Goal: Download file/media

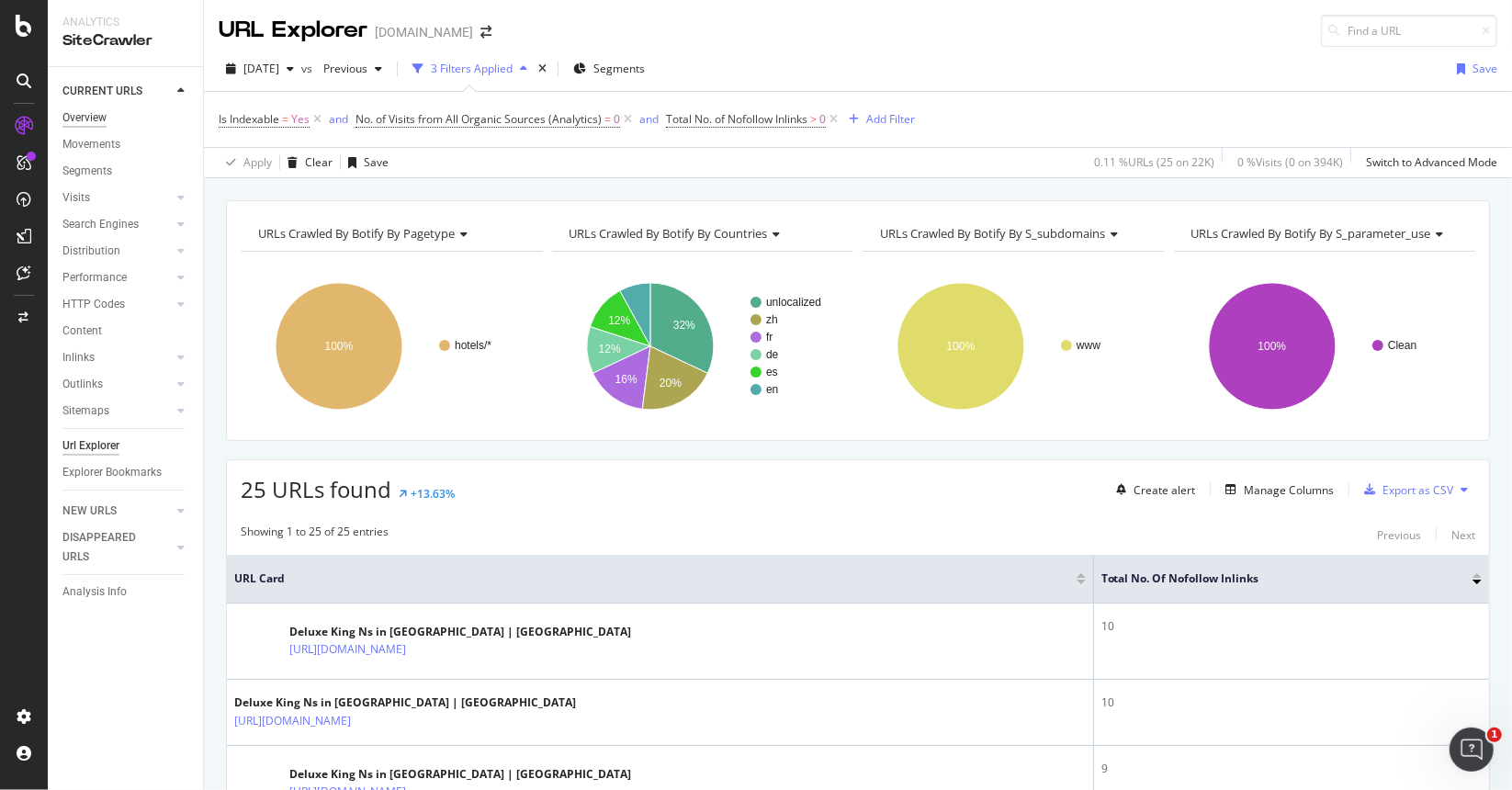
click at [95, 123] on div "Overview" at bounding box center [84, 118] width 44 height 19
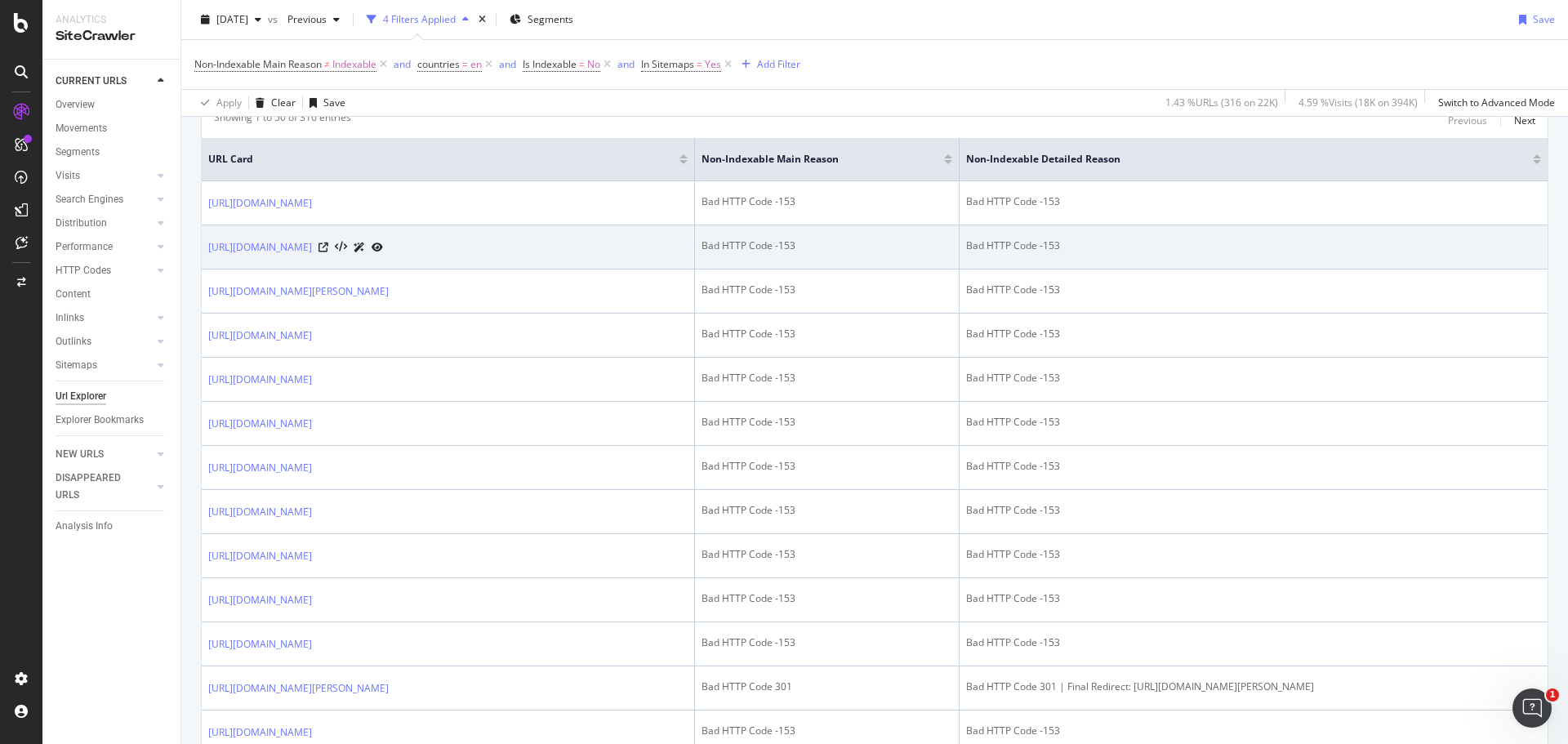
scroll to position [215, 0]
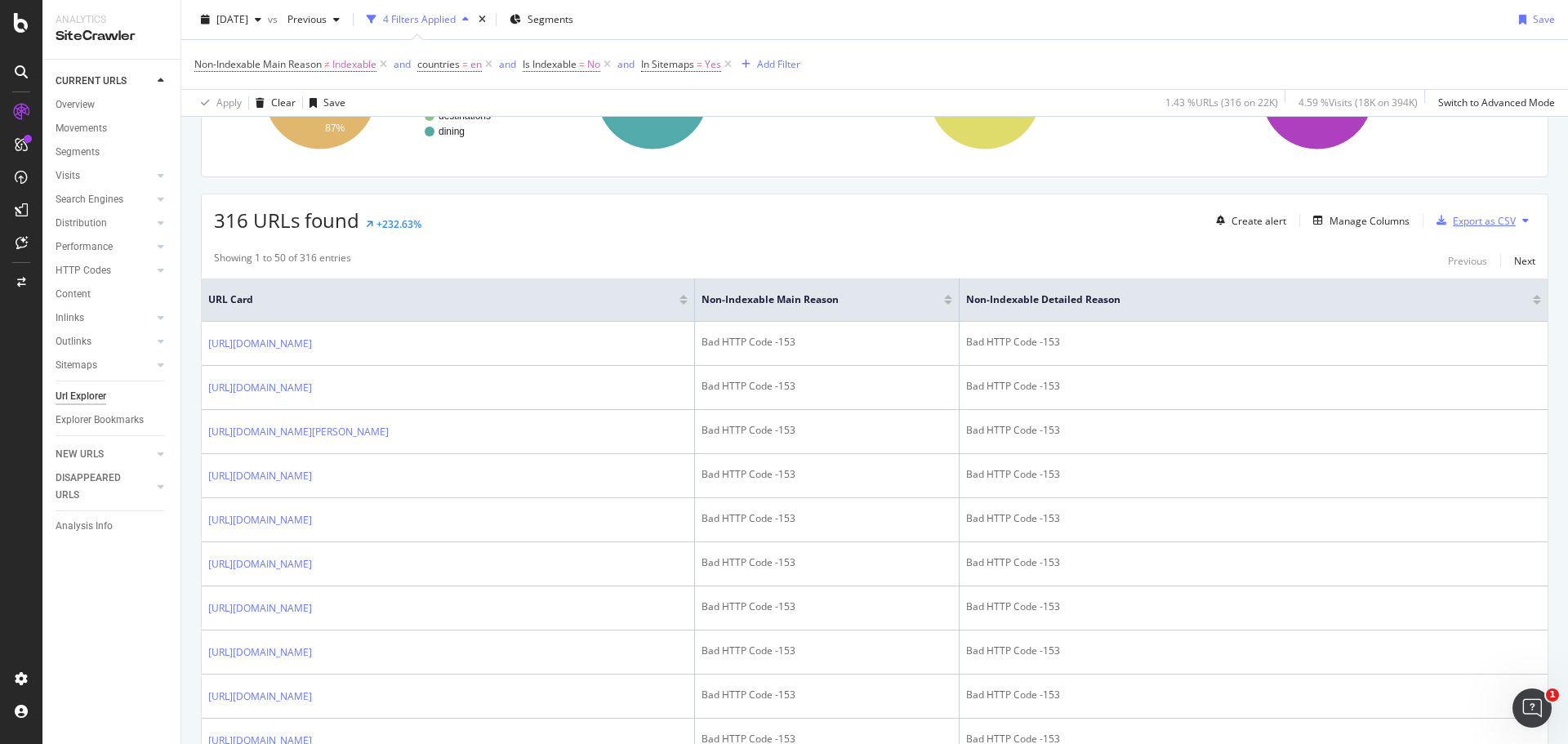
click at [1343, 226] on div "Export as CSV" at bounding box center [1484, 221] width 63 height 14
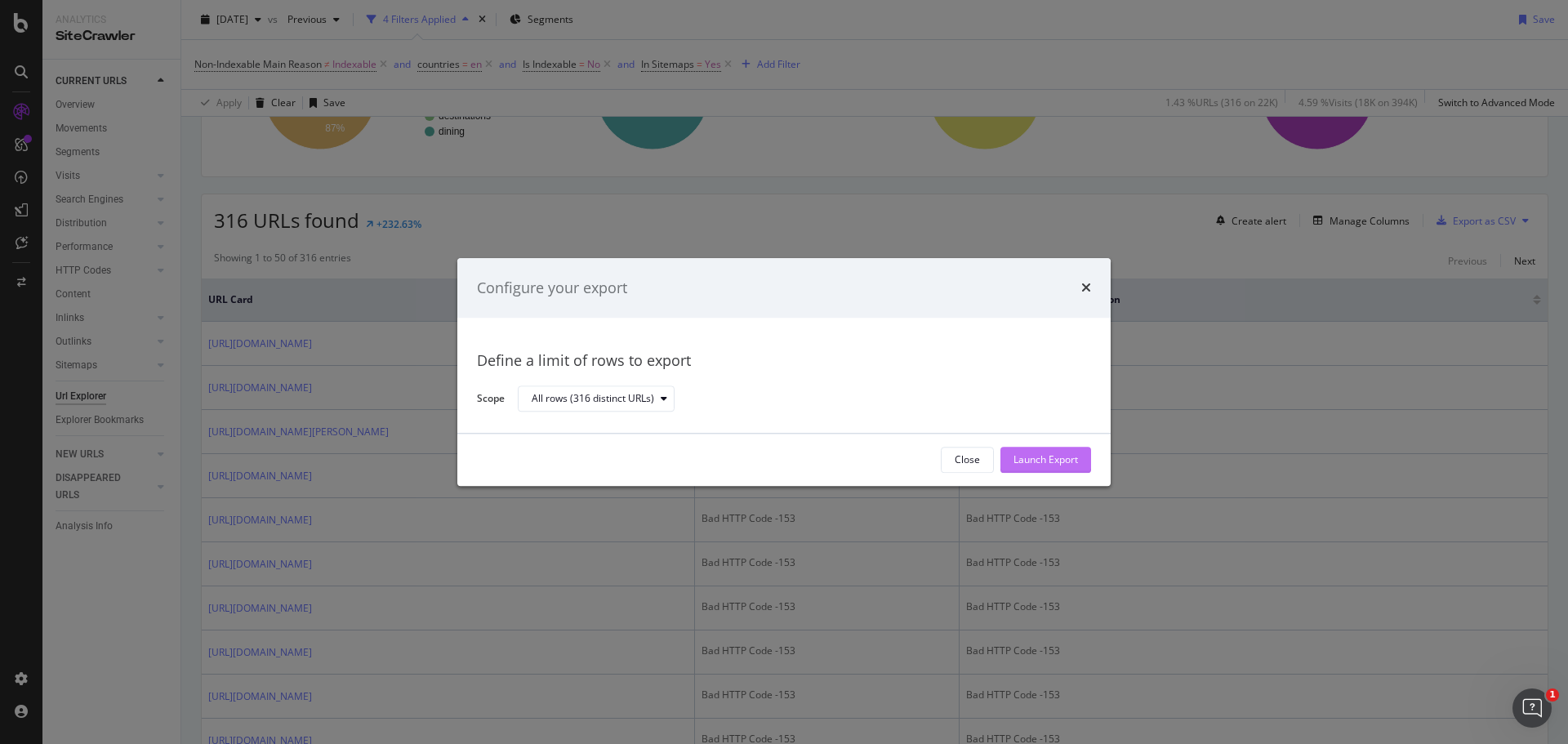
click at [1055, 459] on div "Launch Export" at bounding box center [1046, 460] width 65 height 14
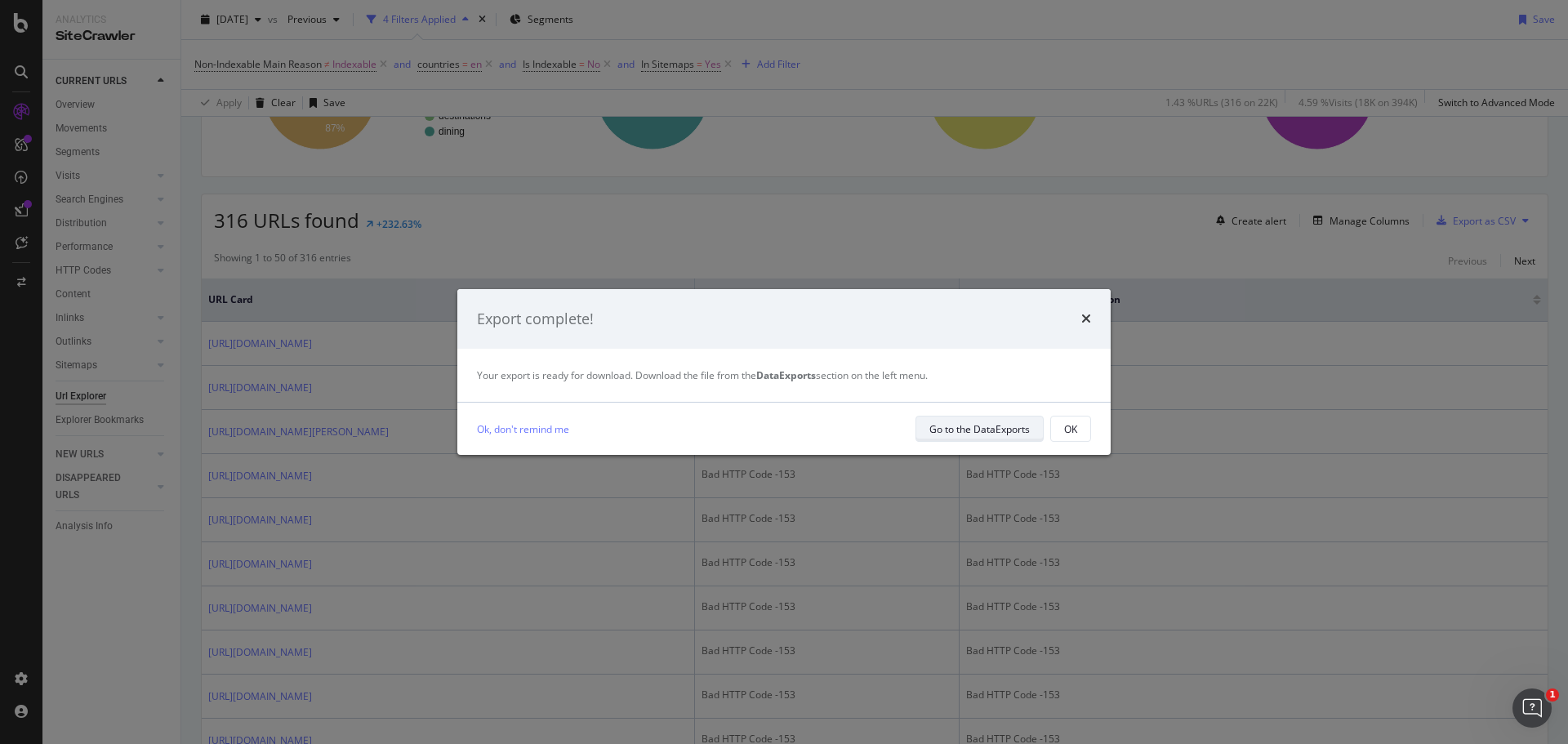
click at [1014, 433] on div "Go to the DataExports" at bounding box center [979, 429] width 101 height 14
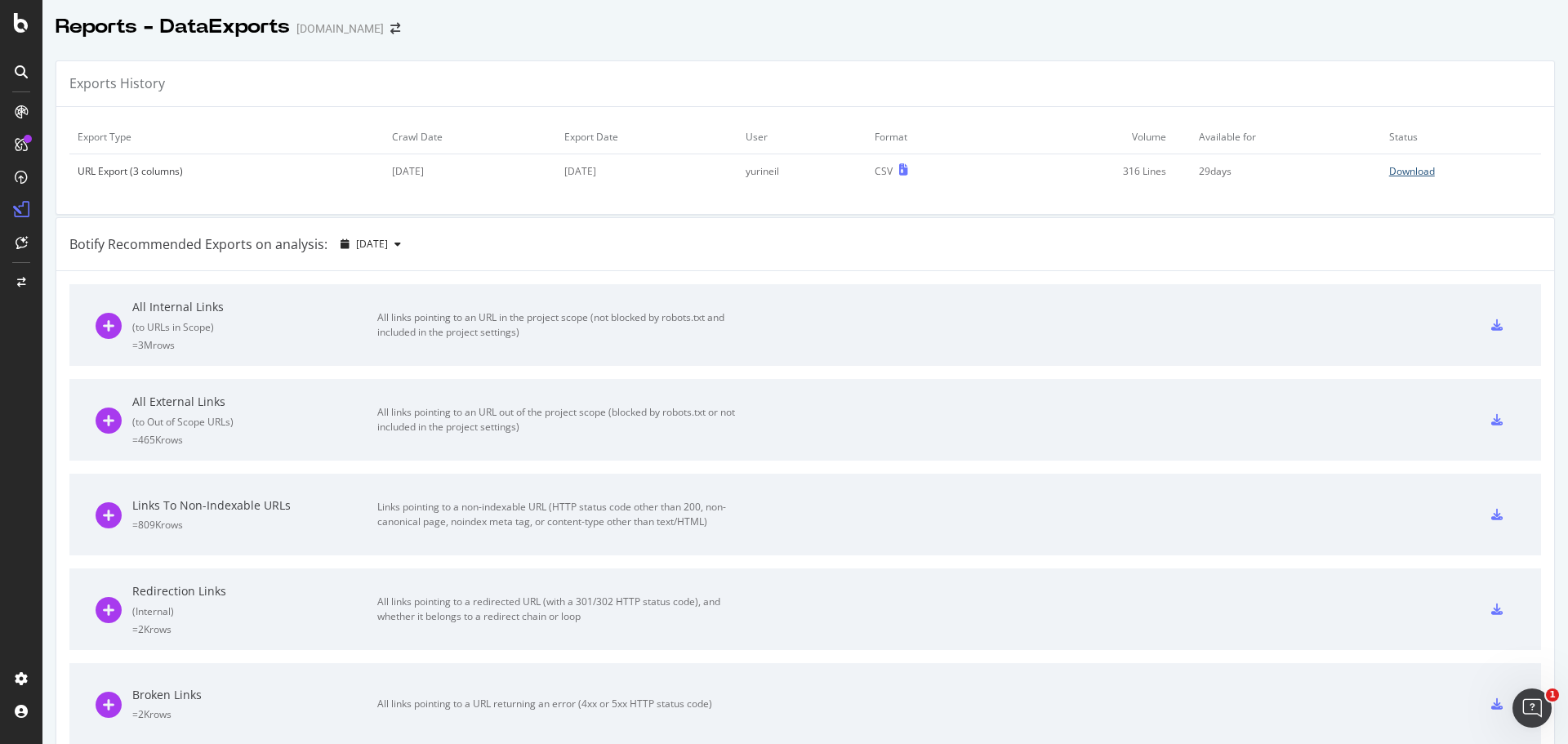
click at [1343, 167] on div "Download" at bounding box center [1412, 171] width 46 height 14
